Goal: Check status: Check status

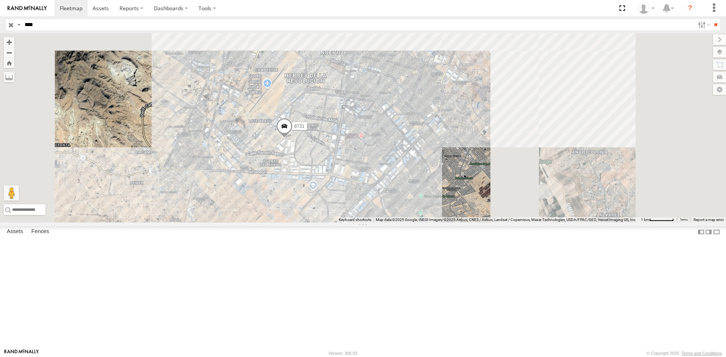
select select "**********"
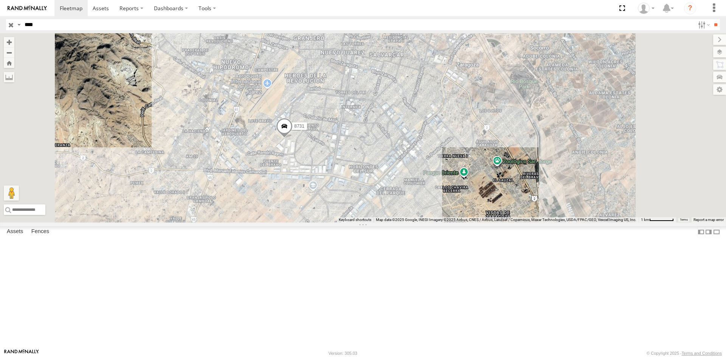
click at [0, 0] on div "FLEX SUR" at bounding box center [0, 0] width 0 height 0
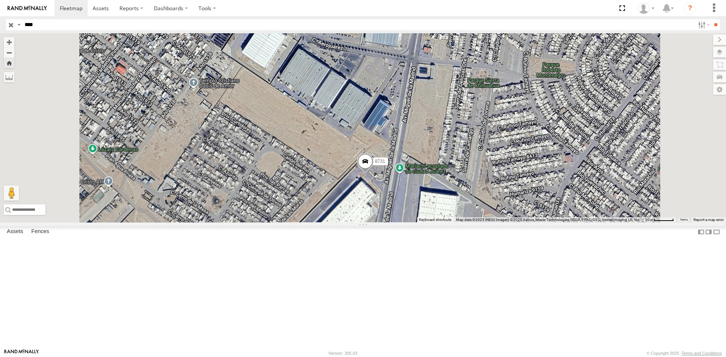
drag, startPoint x: 425, startPoint y: 305, endPoint x: 374, endPoint y: 186, distance: 129.5
click at [374, 187] on div "8731" at bounding box center [363, 127] width 726 height 189
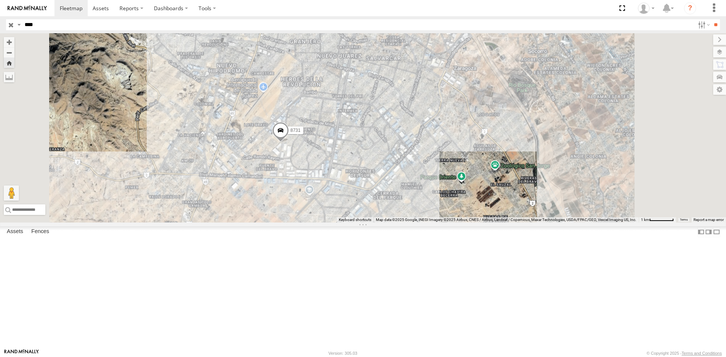
drag, startPoint x: 378, startPoint y: 251, endPoint x: 380, endPoint y: 209, distance: 42.8
click at [380, 209] on div "8731" at bounding box center [363, 127] width 726 height 189
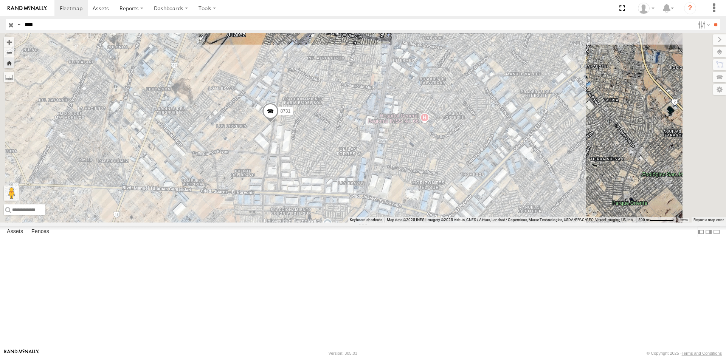
click at [293, 115] on label "8731" at bounding box center [283, 111] width 19 height 8
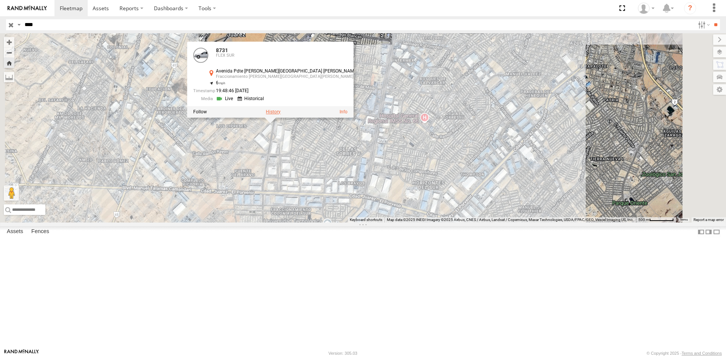
click at [281, 115] on label at bounding box center [273, 111] width 15 height 5
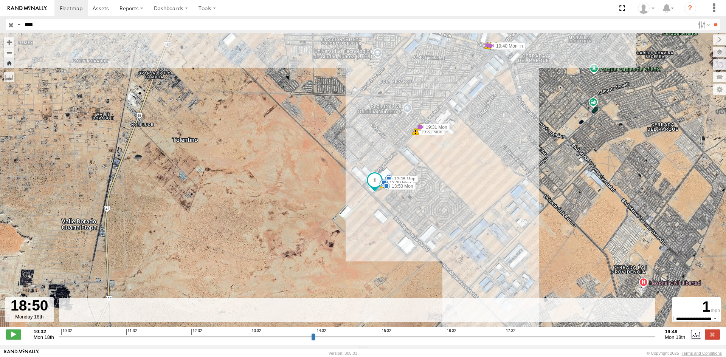
click at [589, 340] on input "range" at bounding box center [357, 336] width 596 height 7
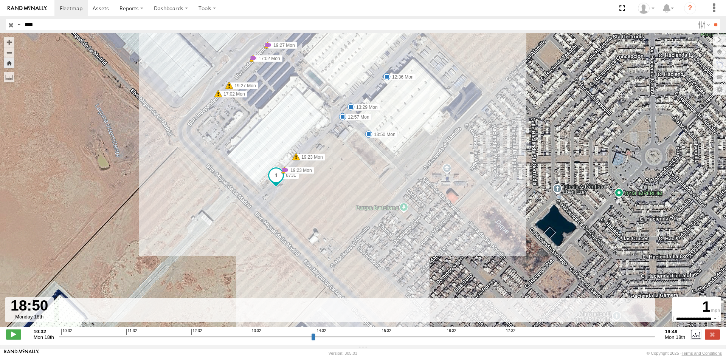
drag, startPoint x: 361, startPoint y: 240, endPoint x: 382, endPoint y: 257, distance: 26.9
click at [408, 270] on div "8731 12:36 Mon 12:57 Mon 13:29 Mon 13:50 Mon 17:18 Mon 17:18 Mon 17:18 Mon 18:2…" at bounding box center [363, 184] width 726 height 302
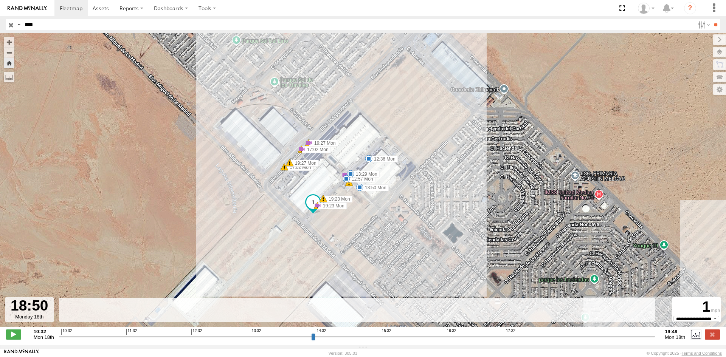
click at [312, 206] on span at bounding box center [313, 202] width 14 height 14
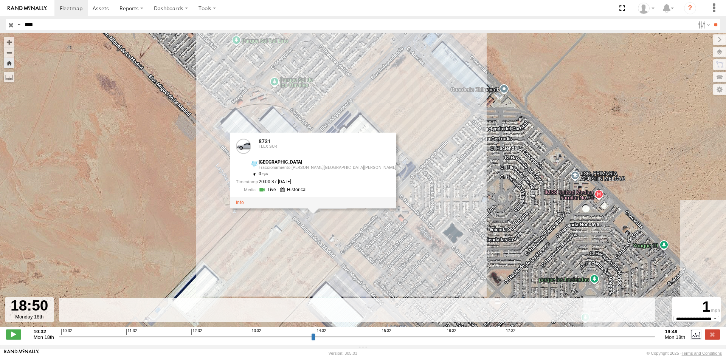
click at [336, 218] on div "8731 12:36 Mon 12:57 Mon 13:29 Mon 13:50 Mon 17:18 Mon 17:18 Mon 17:18 Mon 18:2…" at bounding box center [363, 184] width 726 height 302
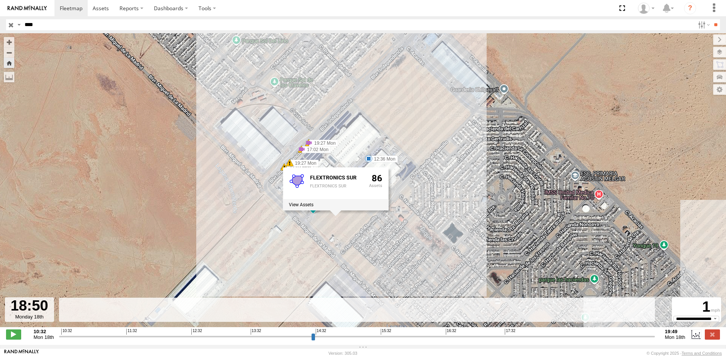
click at [384, 221] on div "8731 12:36 Mon 12:57 Mon 13:29 Mon 13:50 Mon 17:18 Mon 17:18 Mon 17:18 Mon 18:2…" at bounding box center [363, 184] width 726 height 302
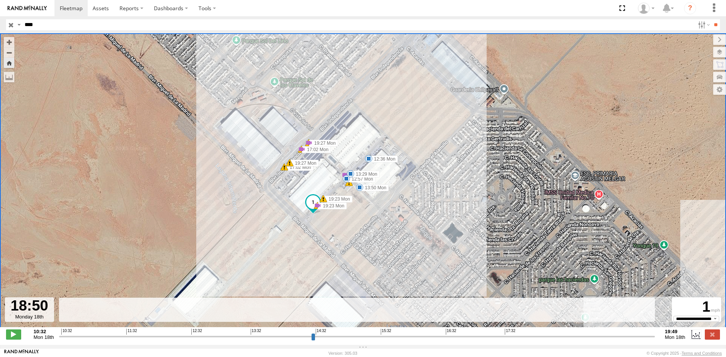
click at [43, 25] on input "****" at bounding box center [358, 24] width 673 height 11
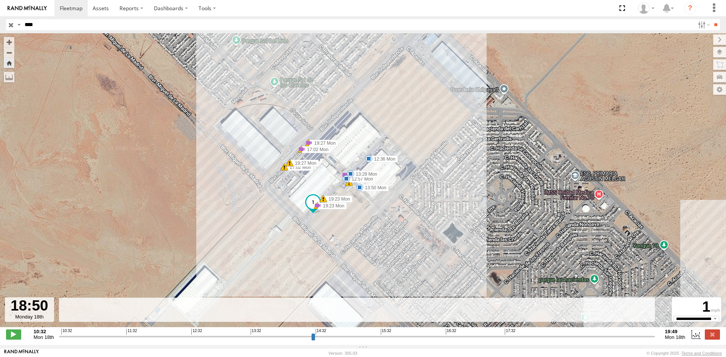
click at [711, 19] on input "**" at bounding box center [715, 24] width 9 height 11
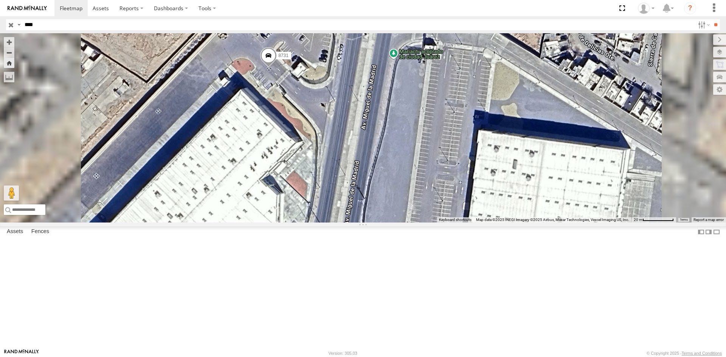
drag, startPoint x: 326, startPoint y: 181, endPoint x: 331, endPoint y: 253, distance: 72.0
click at [331, 223] on div "8731" at bounding box center [363, 127] width 726 height 189
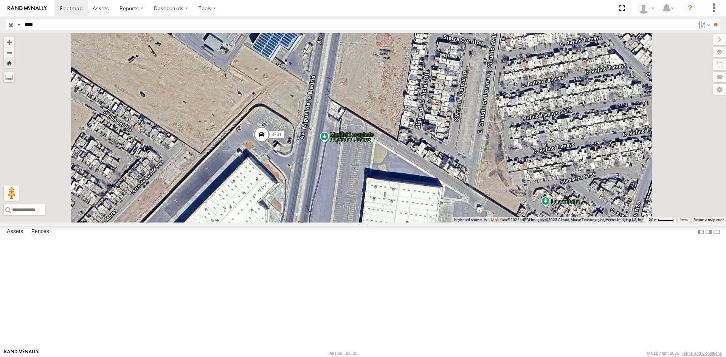
drag, startPoint x: 333, startPoint y: 269, endPoint x: 343, endPoint y: 252, distance: 19.3
click at [343, 223] on div "8731" at bounding box center [363, 127] width 726 height 189
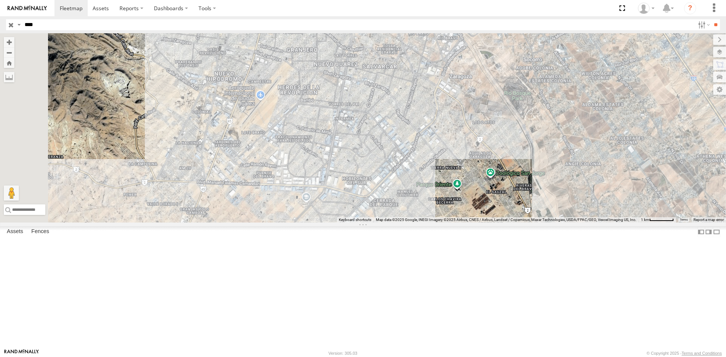
click at [0, 0] on div "8731" at bounding box center [0, 0] width 0 height 0
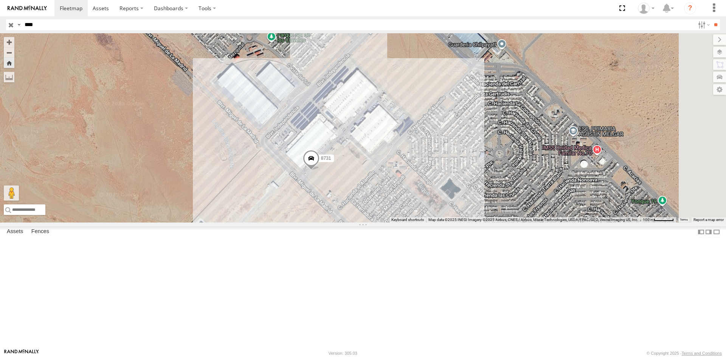
drag, startPoint x: 540, startPoint y: 238, endPoint x: 452, endPoint y: 252, distance: 89.2
click at [452, 223] on div "8731" at bounding box center [363, 127] width 726 height 189
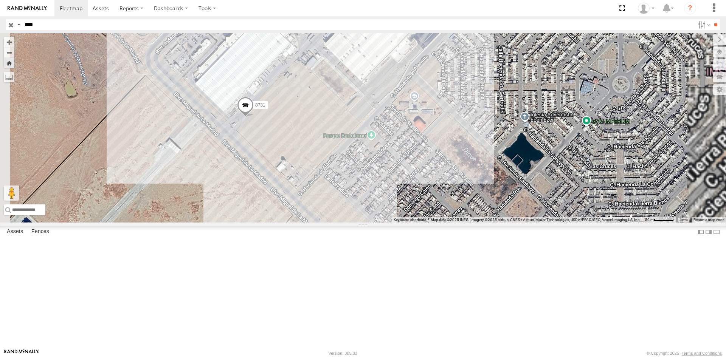
drag, startPoint x: 489, startPoint y: 184, endPoint x: 479, endPoint y: 225, distance: 41.7
click at [479, 223] on div "8731" at bounding box center [363, 127] width 726 height 189
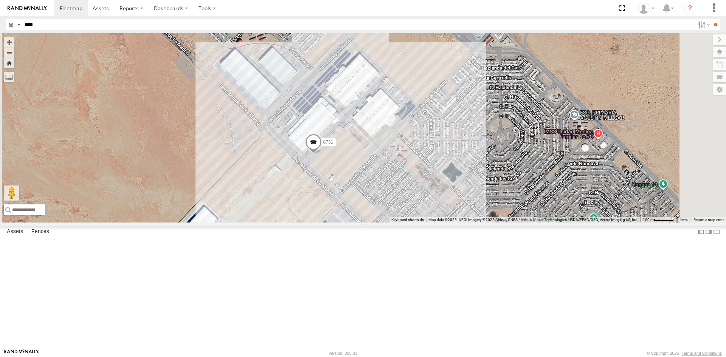
click at [333, 145] on span "8731" at bounding box center [328, 142] width 10 height 5
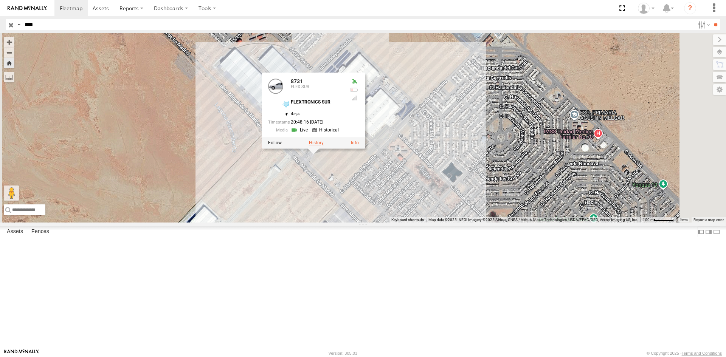
click at [324, 146] on label at bounding box center [316, 142] width 15 height 5
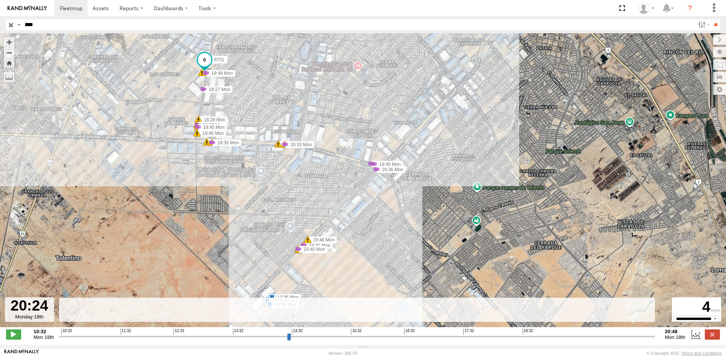
drag, startPoint x: 616, startPoint y: 341, endPoint x: 630, endPoint y: 337, distance: 15.0
click at [630, 337] on input "range" at bounding box center [357, 336] width 596 height 7
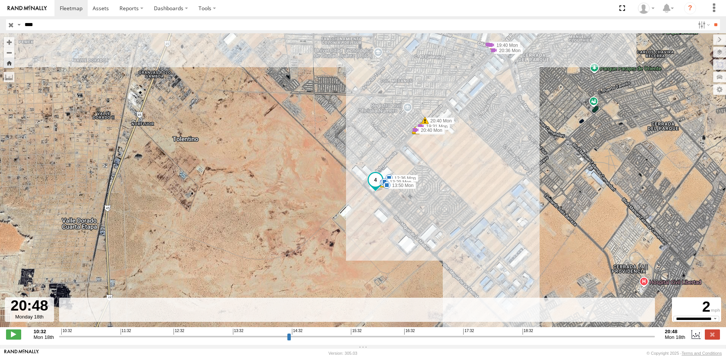
drag, startPoint x: 614, startPoint y: 341, endPoint x: 662, endPoint y: 342, distance: 48.0
type input "**********"
click at [655, 340] on input "range" at bounding box center [357, 336] width 596 height 7
click at [111, 29] on input "****" at bounding box center [358, 24] width 673 height 11
click at [711, 19] on input "**" at bounding box center [715, 24] width 9 height 11
